Goal: Task Accomplishment & Management: Manage account settings

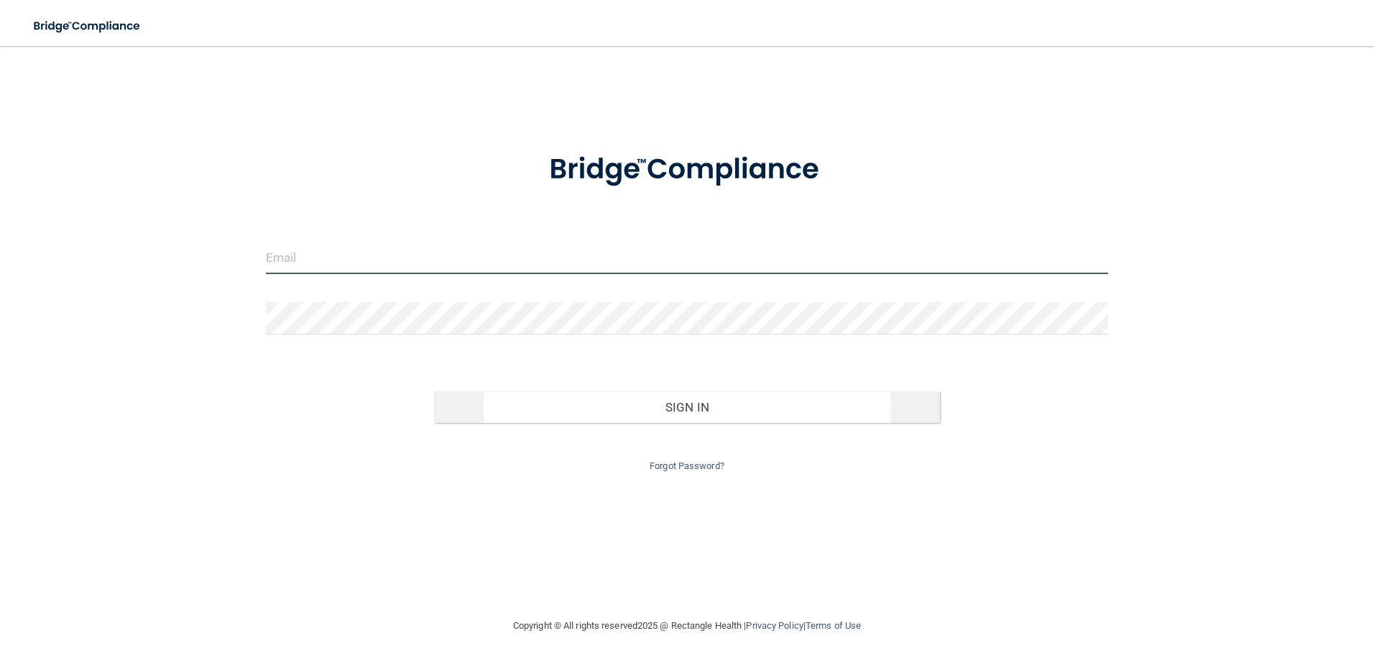
type input "[EMAIL_ADDRESS][DOMAIN_NAME]"
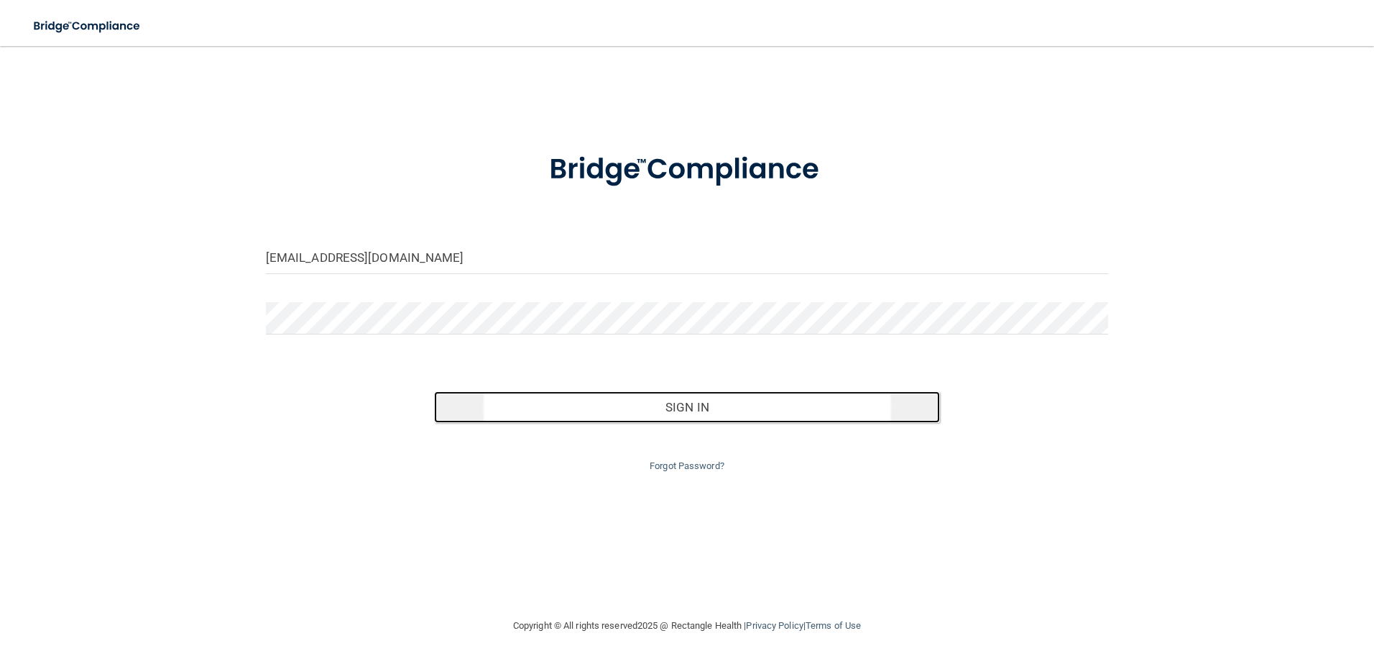
click at [622, 413] on button "Sign In" at bounding box center [687, 407] width 506 height 32
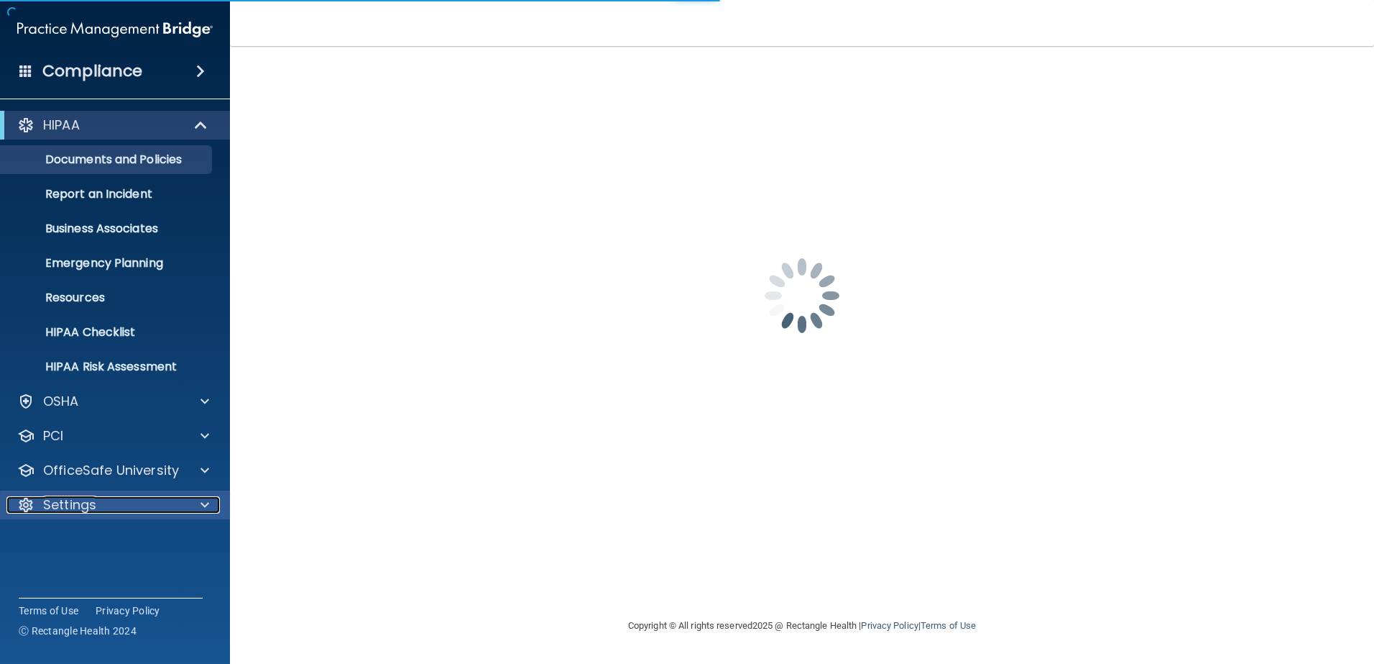
click at [92, 510] on p "Settings" at bounding box center [69, 504] width 53 height 17
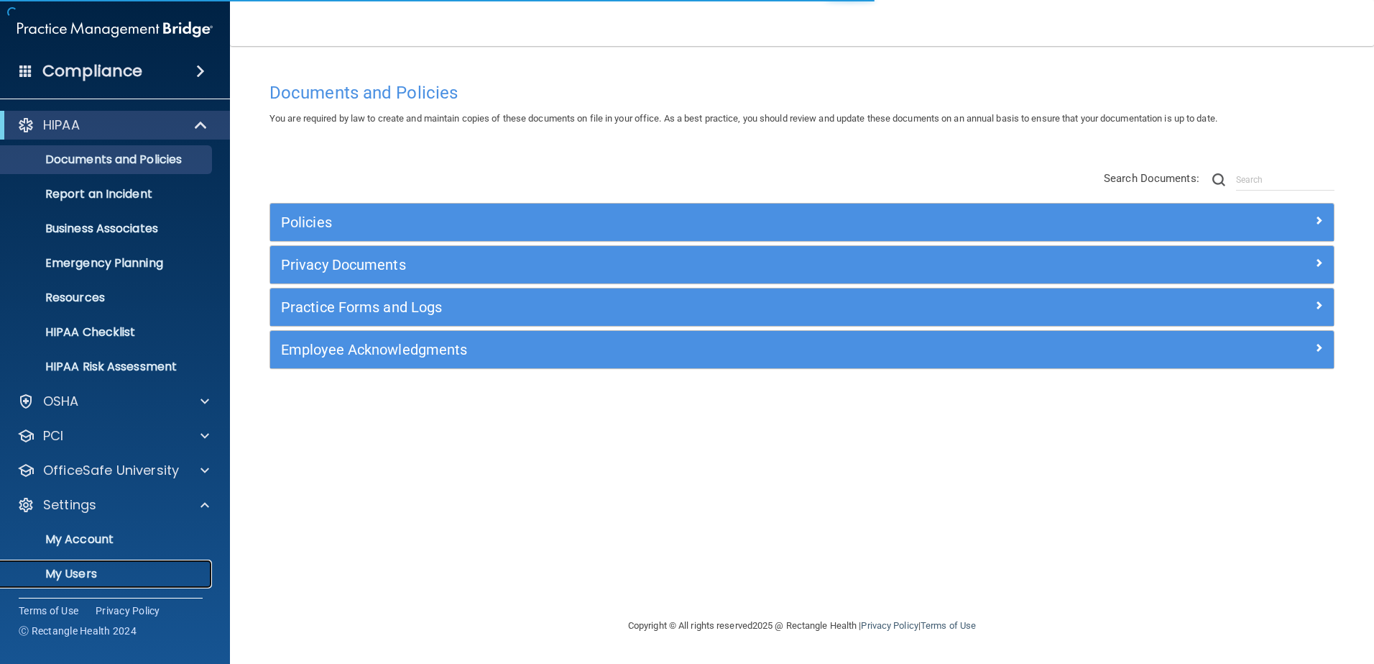
click at [81, 574] on p "My Users" at bounding box center [107, 573] width 196 height 14
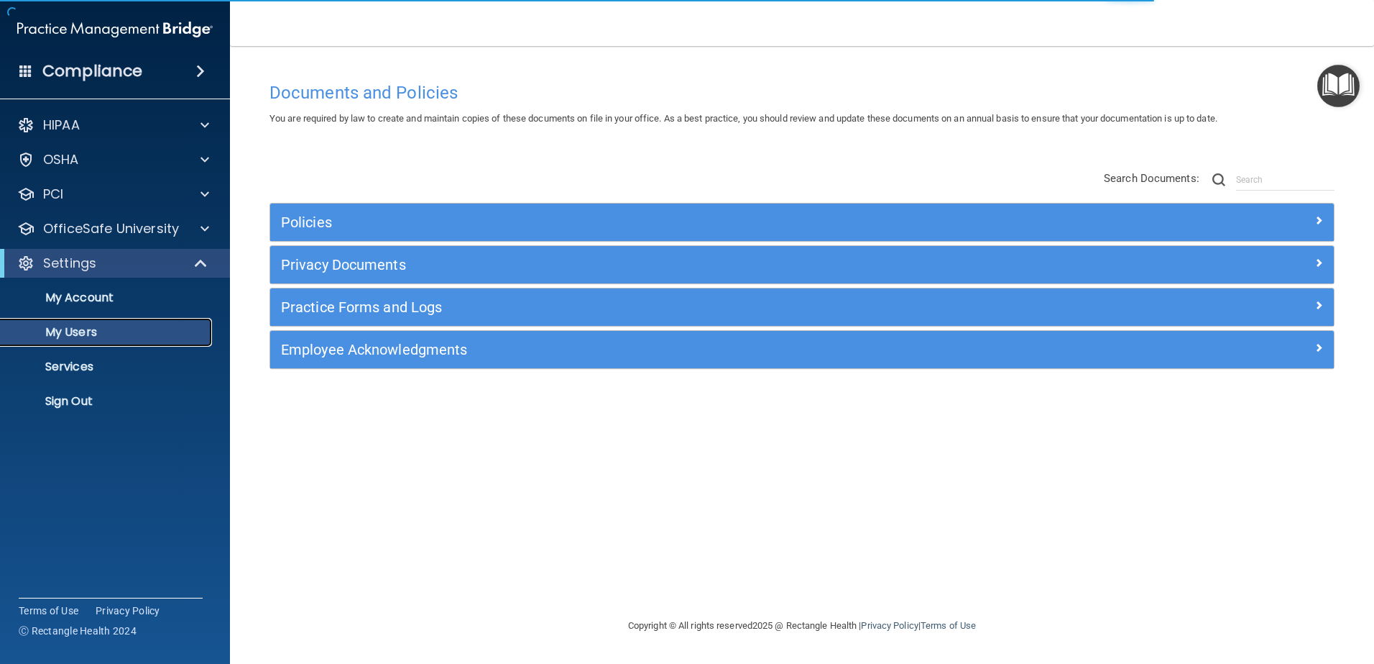
select select "20"
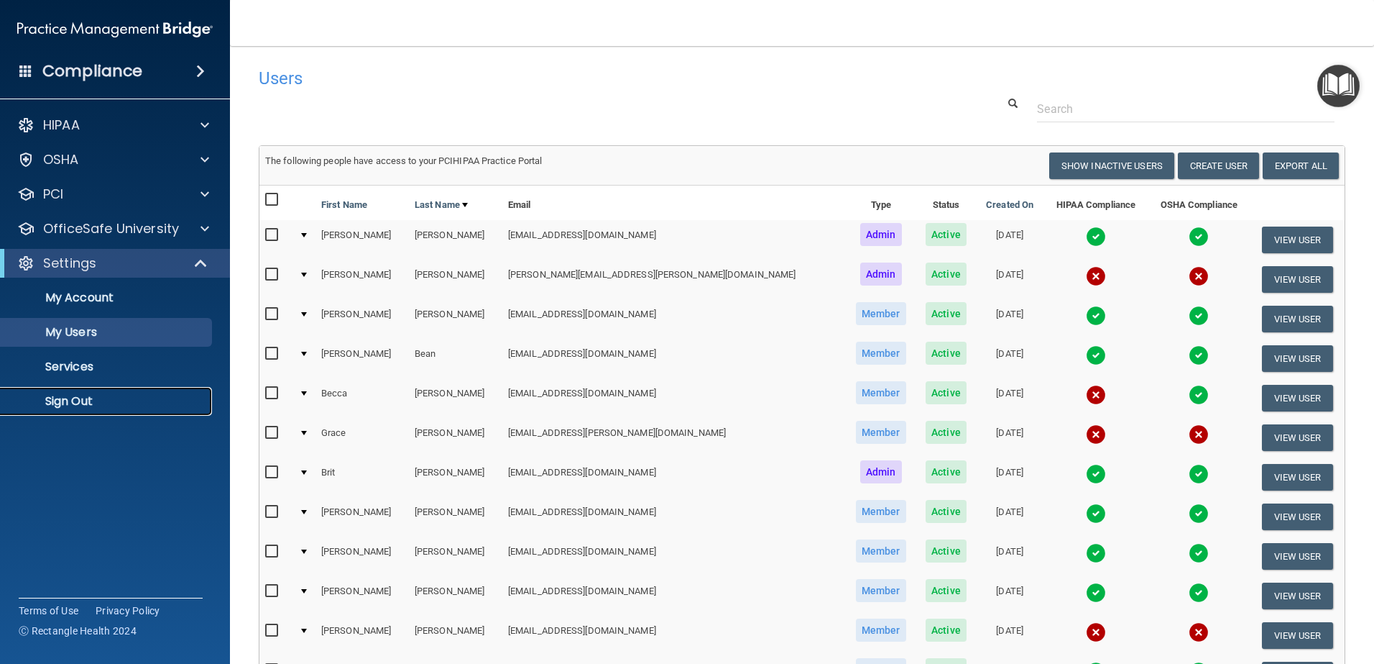
click at [79, 395] on p "Sign Out" at bounding box center [107, 401] width 196 height 14
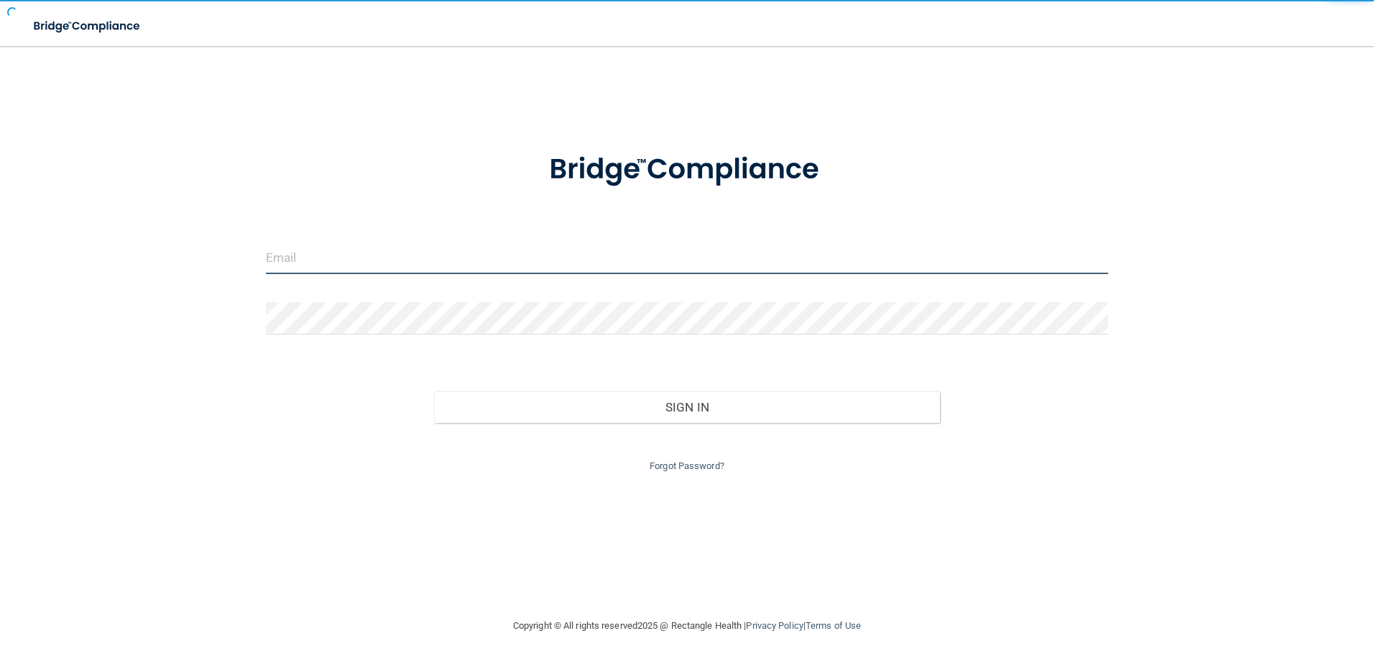
type input "[EMAIL_ADDRESS][DOMAIN_NAME]"
